Goal: Information Seeking & Learning: Learn about a topic

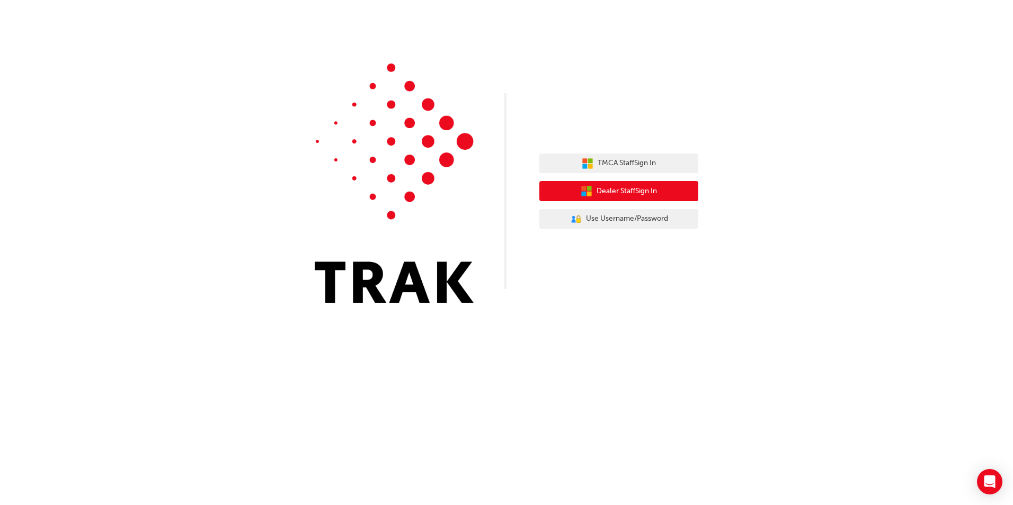
click at [627, 193] on span "Dealer Staff Sign In" at bounding box center [627, 191] width 60 height 12
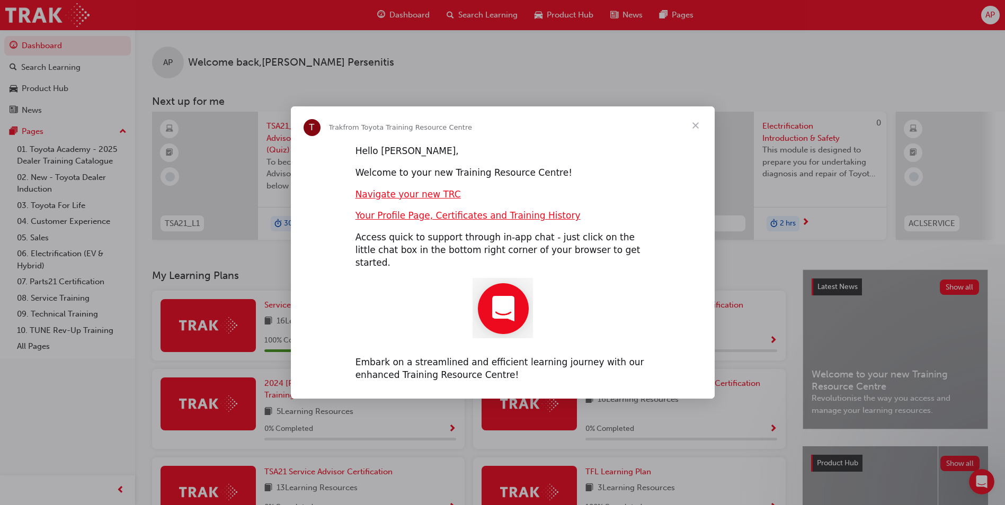
click at [696, 135] on span "Close" at bounding box center [696, 126] width 38 height 38
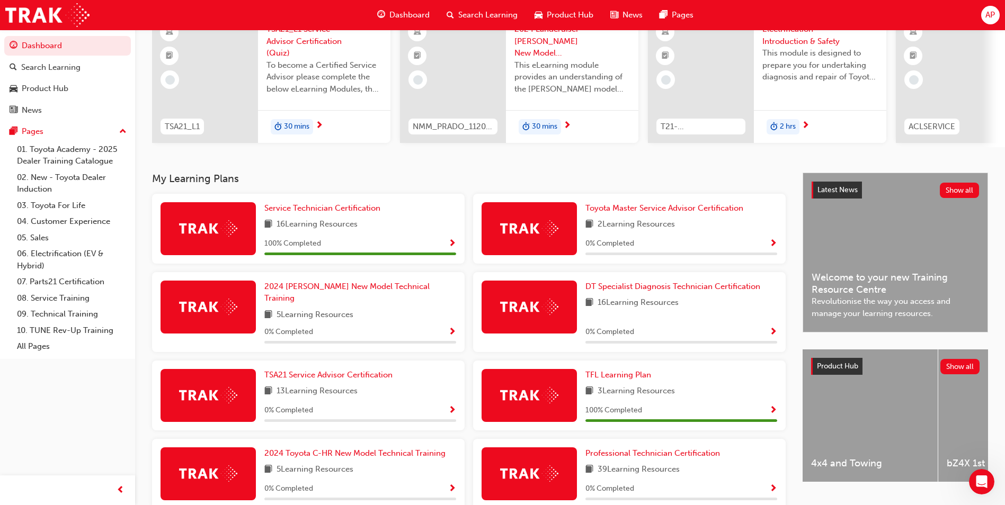
scroll to position [106, 0]
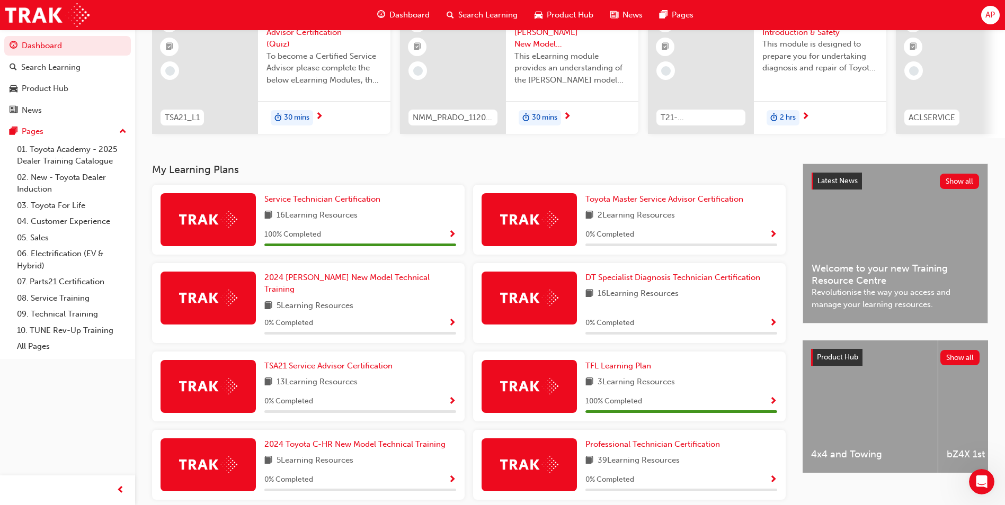
click at [405, 376] on div "13 Learning Resources" at bounding box center [360, 382] width 192 height 13
click at [376, 352] on div "TSA21 Service Advisor Certification 13 Learning Resources 0 % Completed" at bounding box center [308, 387] width 313 height 70
click at [380, 362] on span "TSA21 Service Advisor Certification" at bounding box center [328, 366] width 128 height 10
